Goal: Communication & Community: Answer question/provide support

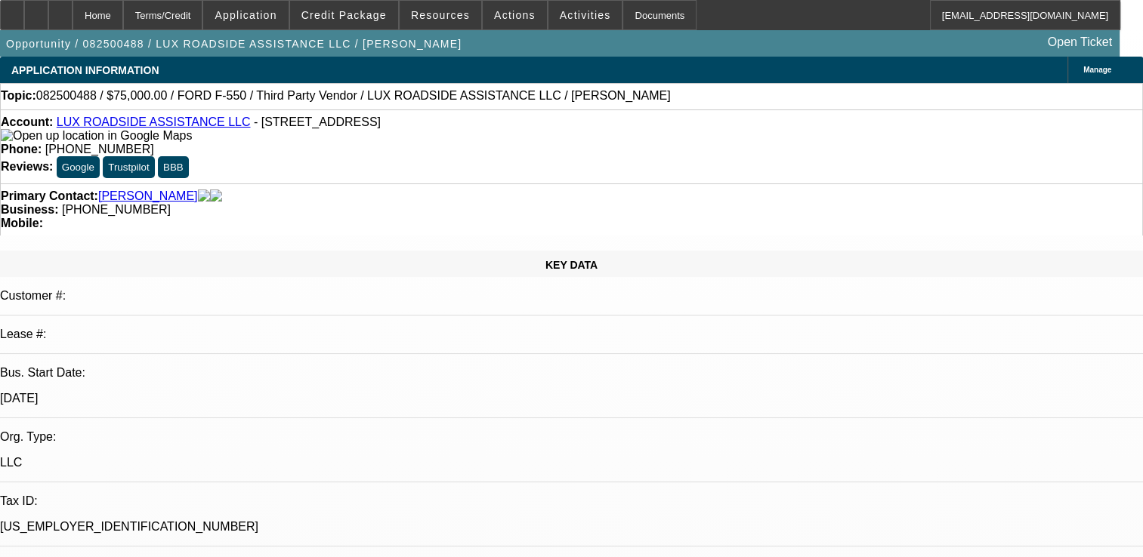
select select "0"
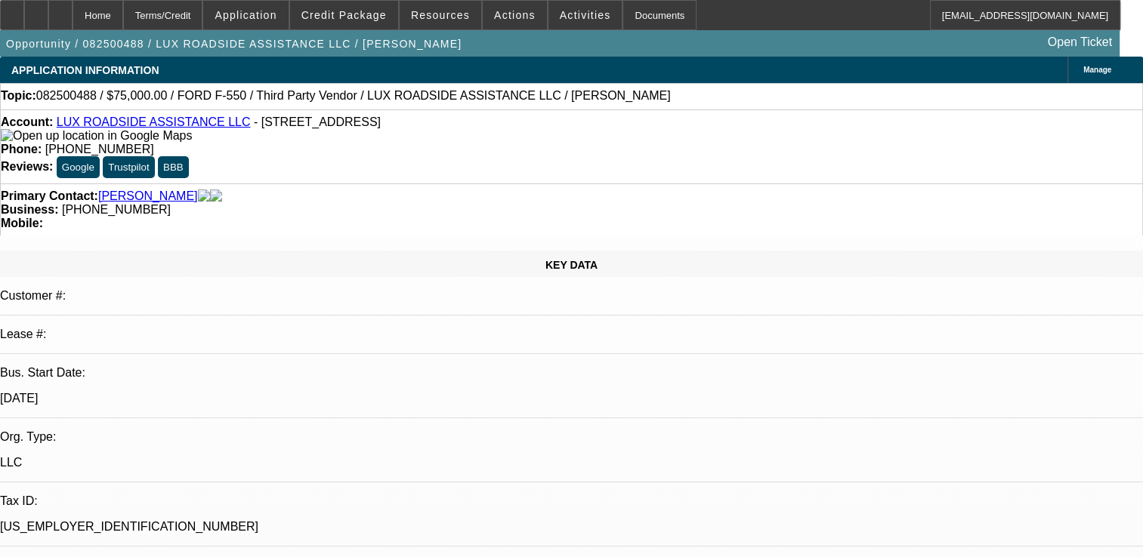
select select "0"
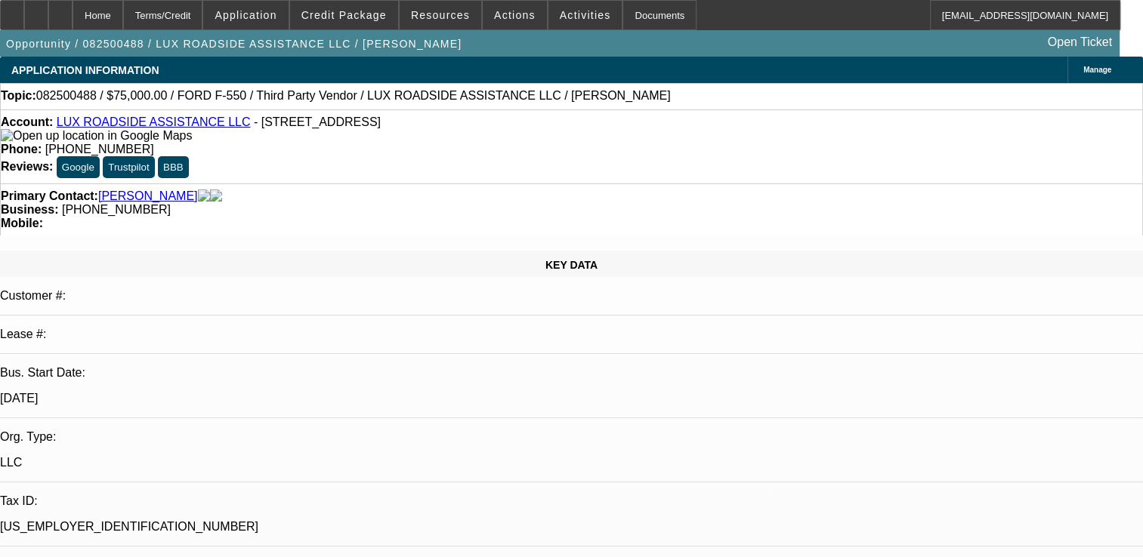
select select "0"
select select "1"
select select "6"
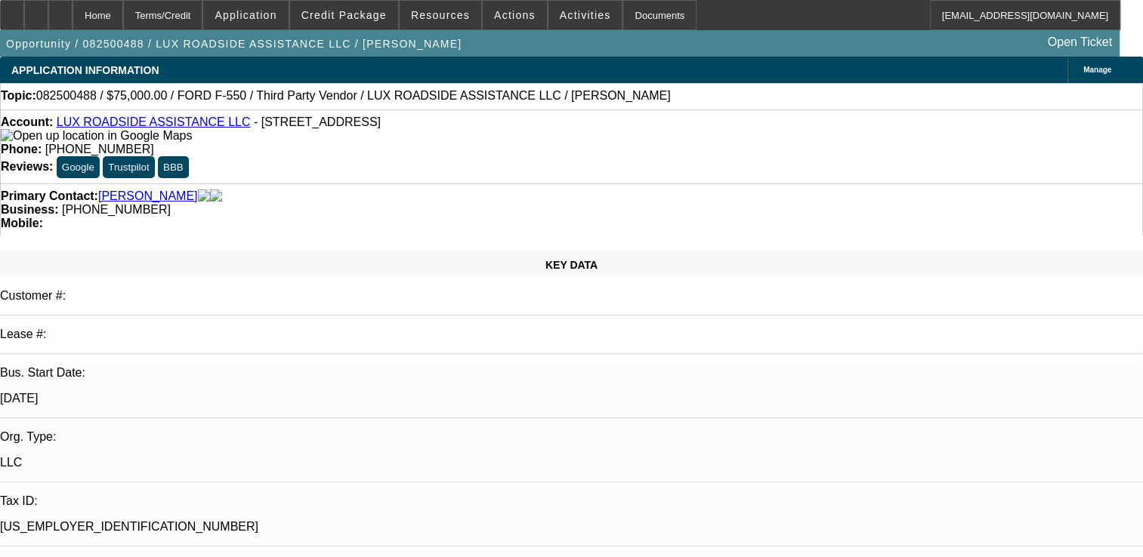
select select "1"
select select "6"
select select "1"
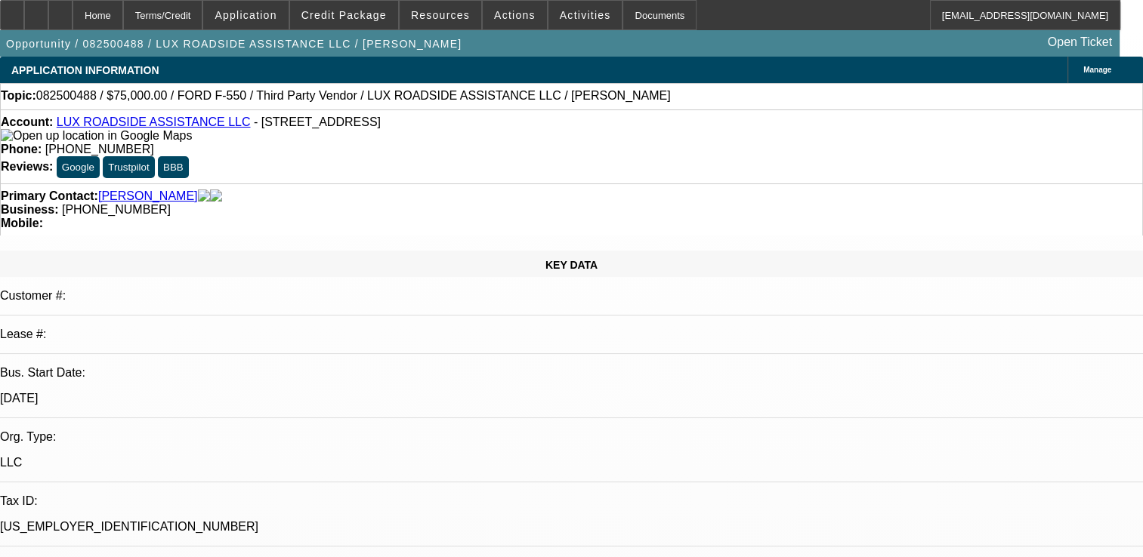
select select "6"
select select "1"
select select "6"
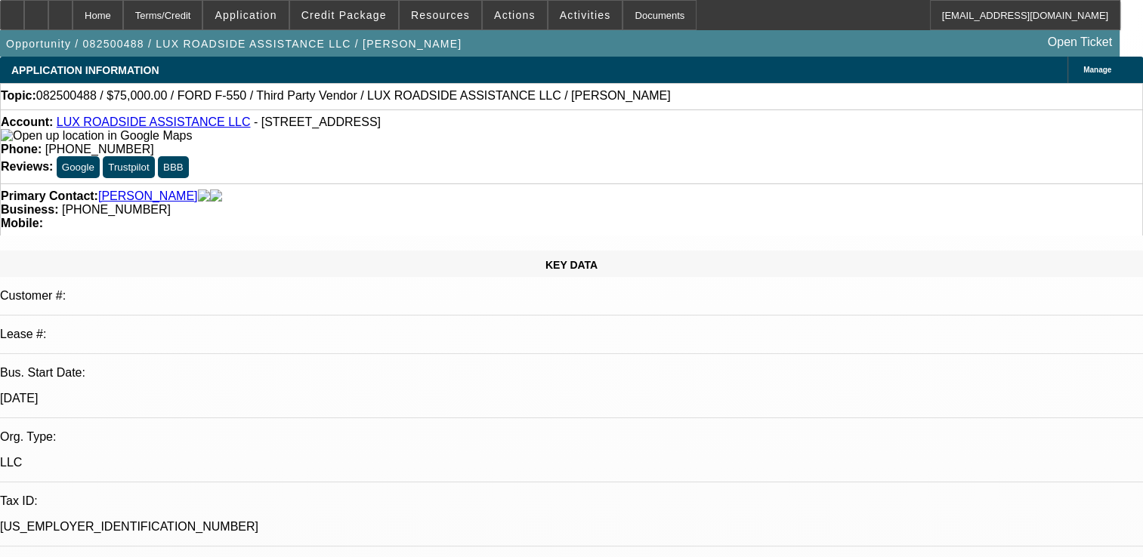
radio input "true"
paste textarea "BRAND NEW DEAL, ONLY PAYMENT MADE YET, NO COLLECITON EFFORT, NO GPS AS SERVICE …"
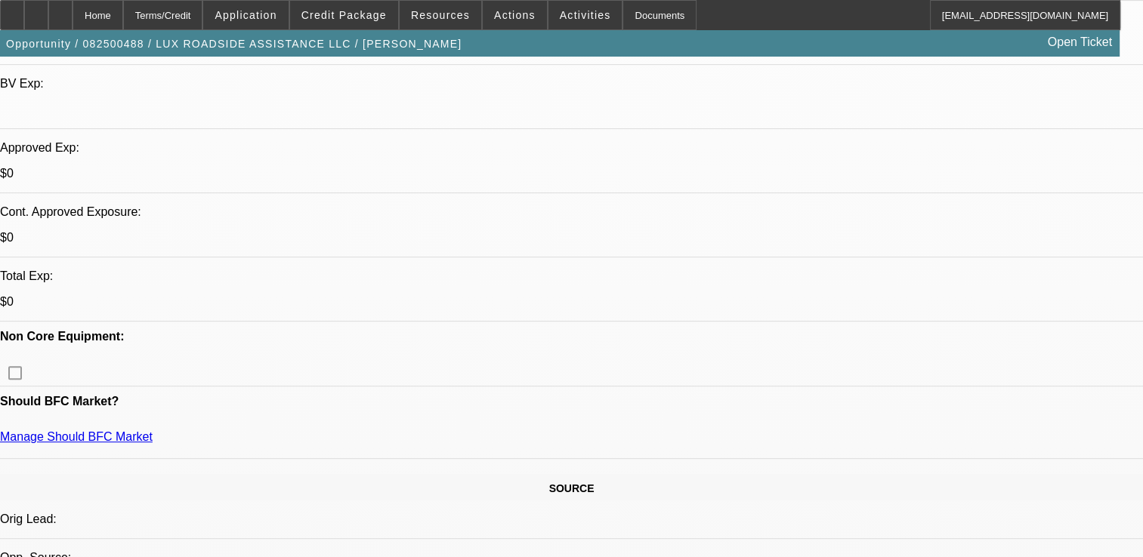
scroll to position [604, 0]
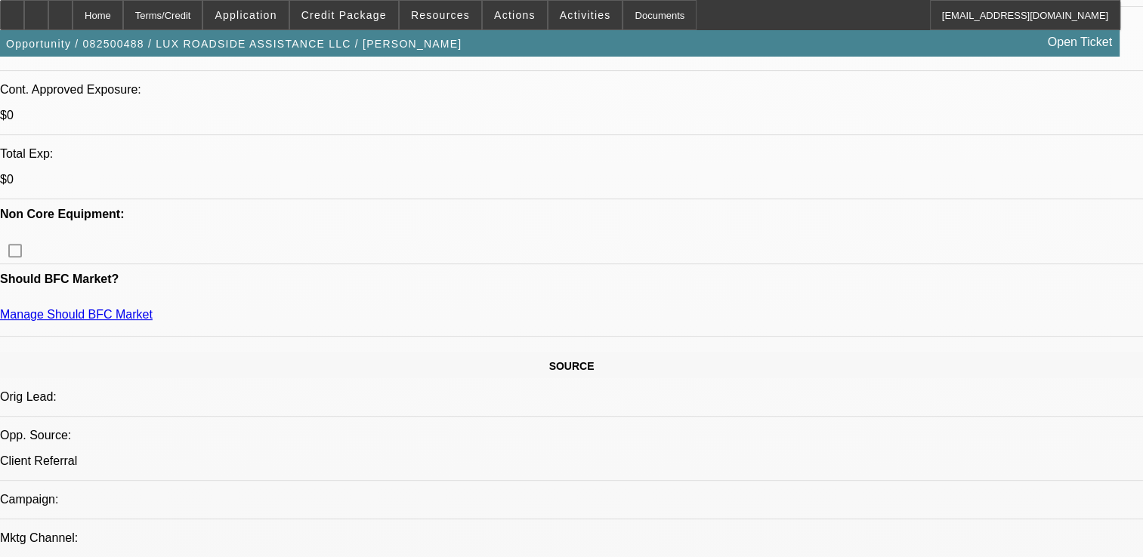
type textarea "BRAND NEW DEAL, ONLY PAYMENT MADE YET, NO COLLECITON EFFORT, NO GPS AS SERVICE …"
radio input "true"
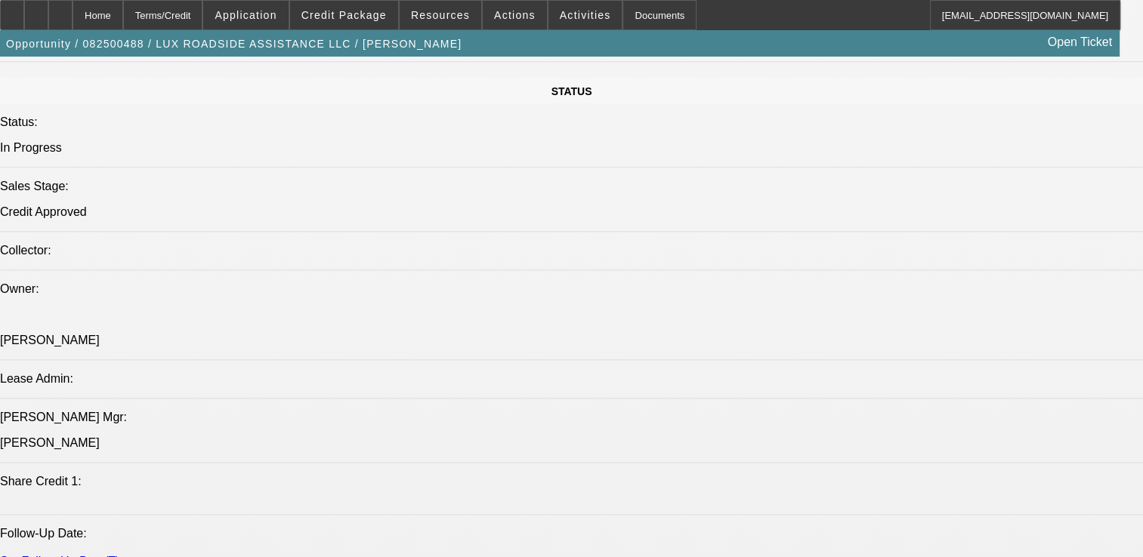
scroll to position [1435, 0]
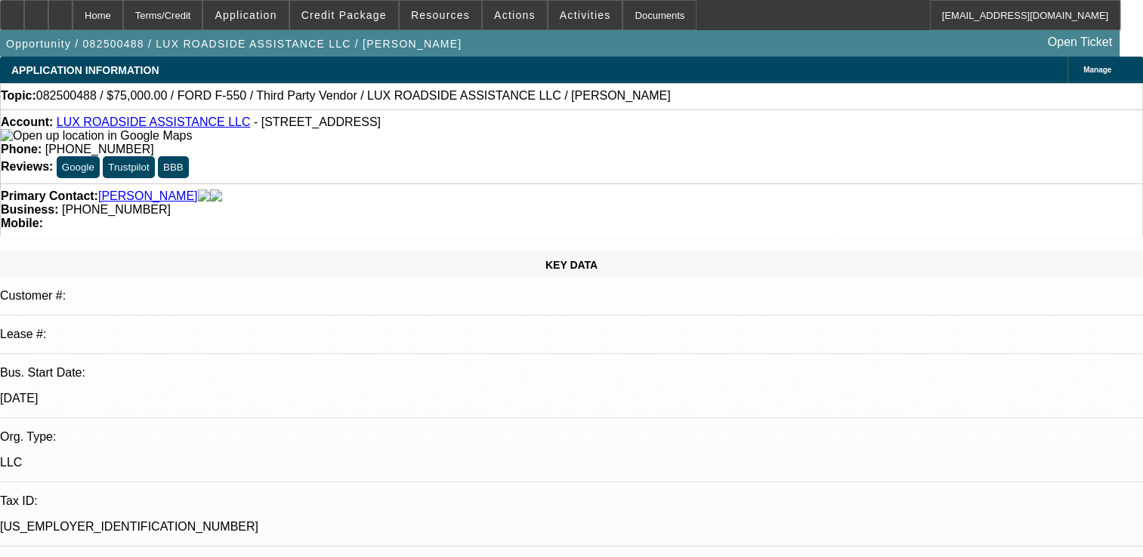
select select "0"
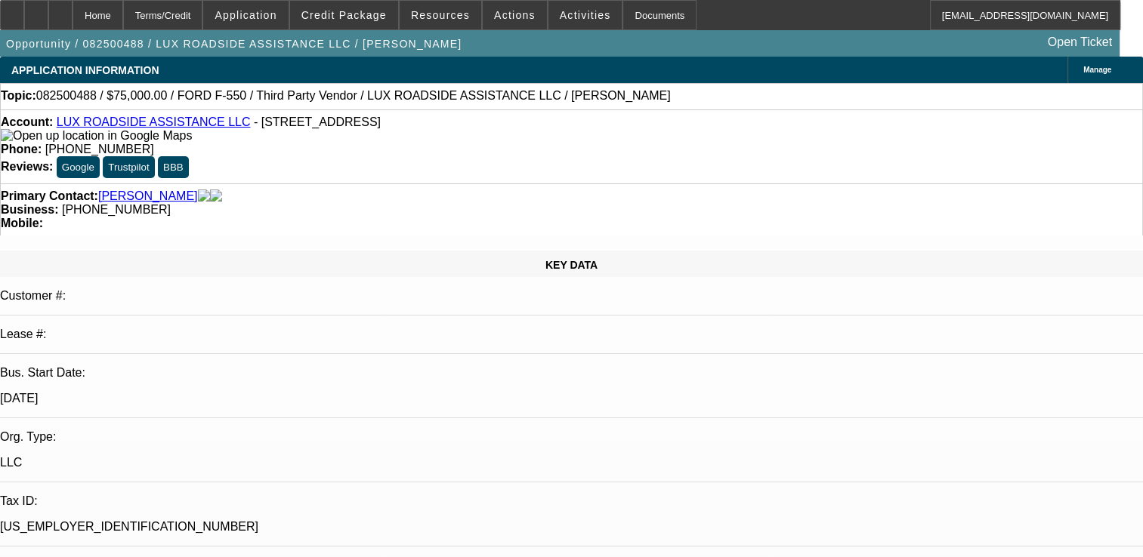
select select "0"
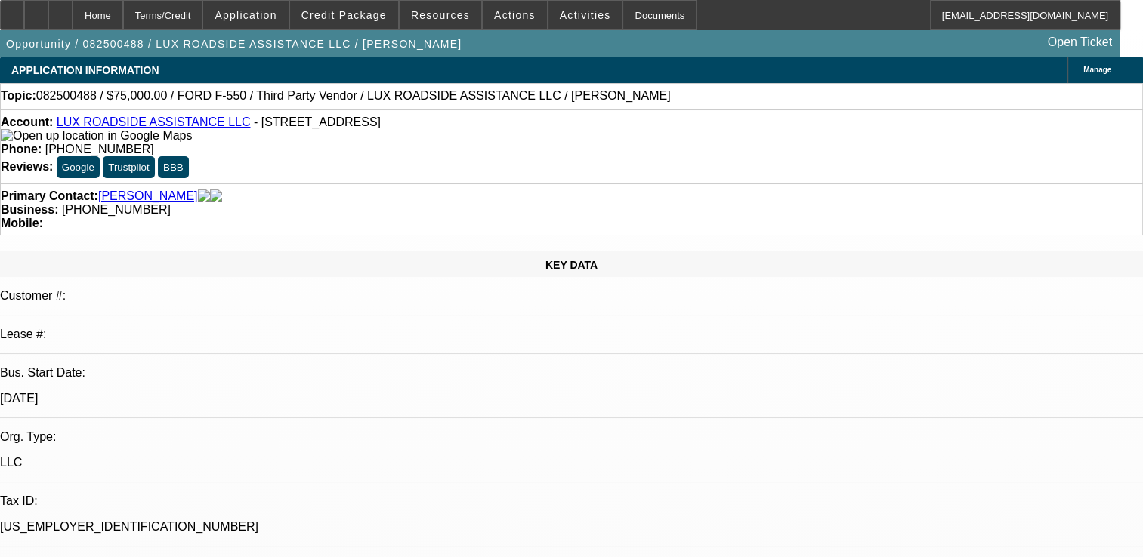
select select "0"
select select "1"
select select "6"
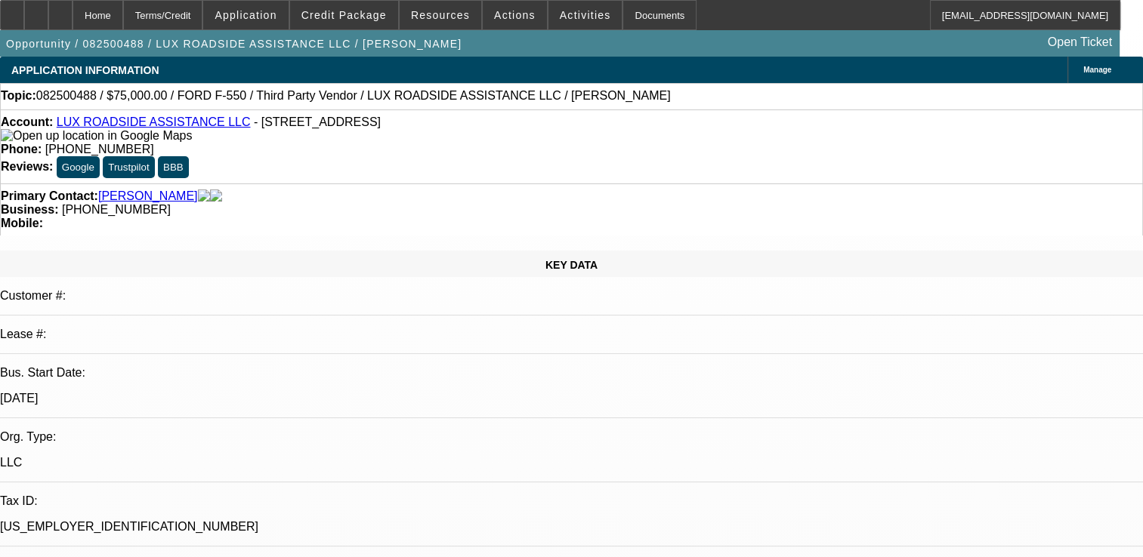
select select "1"
select select "6"
select select "1"
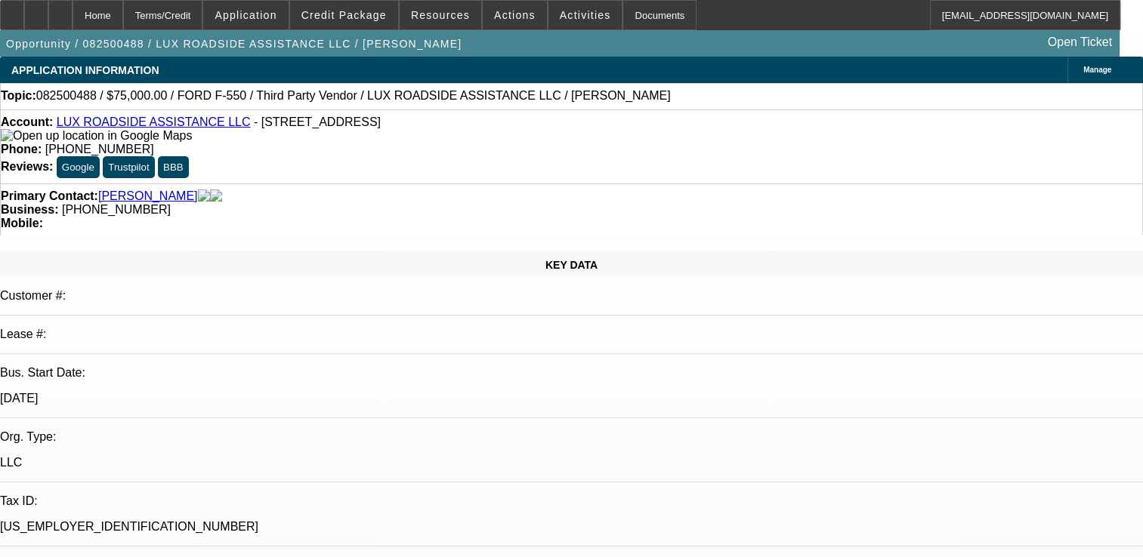
select select "6"
select select "1"
select select "6"
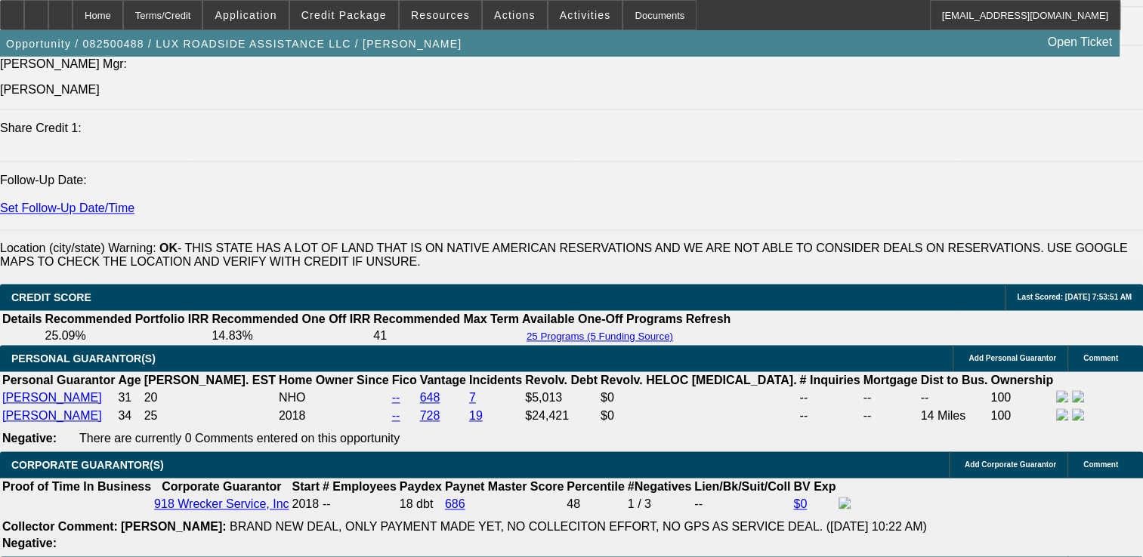
scroll to position [1964, 0]
